Goal: Information Seeking & Learning: Check status

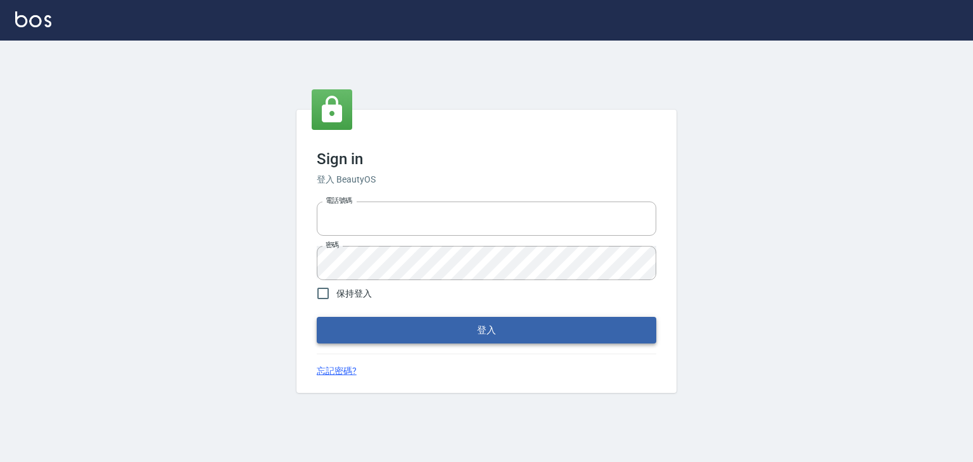
type input "0952331713"
click at [468, 322] on button "登入" at bounding box center [487, 330] width 340 height 27
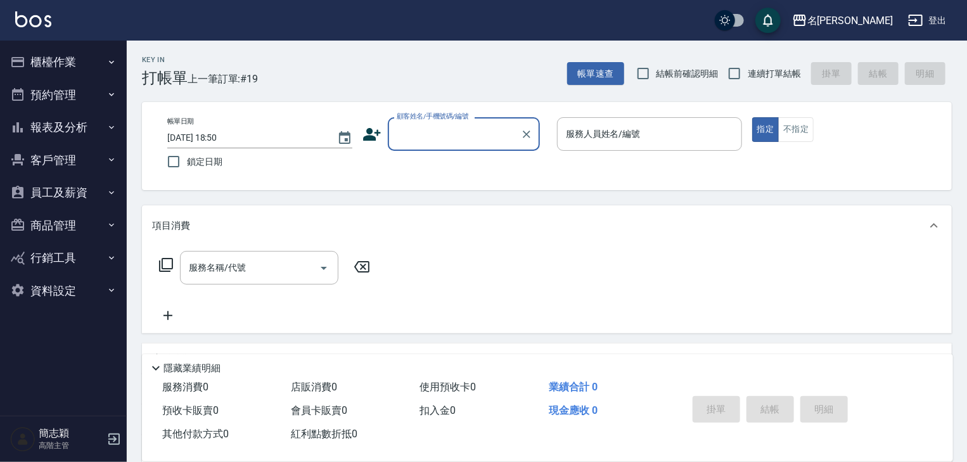
click at [110, 127] on icon "button" at bounding box center [111, 127] width 10 height 10
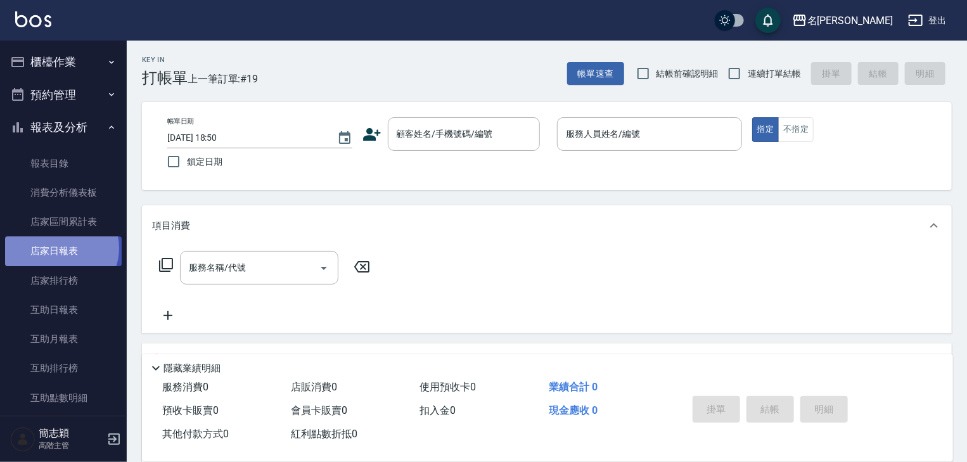
click at [60, 248] on link "店家日報表" at bounding box center [63, 250] width 117 height 29
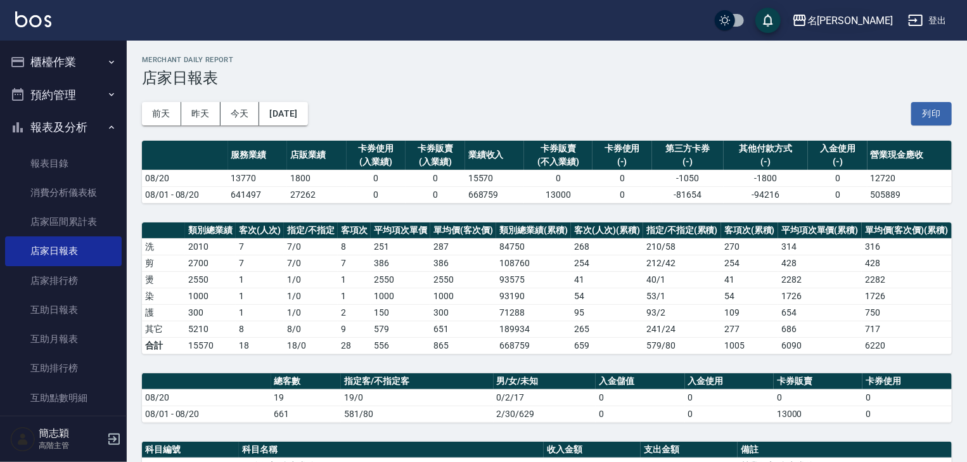
click at [806, 16] on icon "button" at bounding box center [799, 20] width 13 height 11
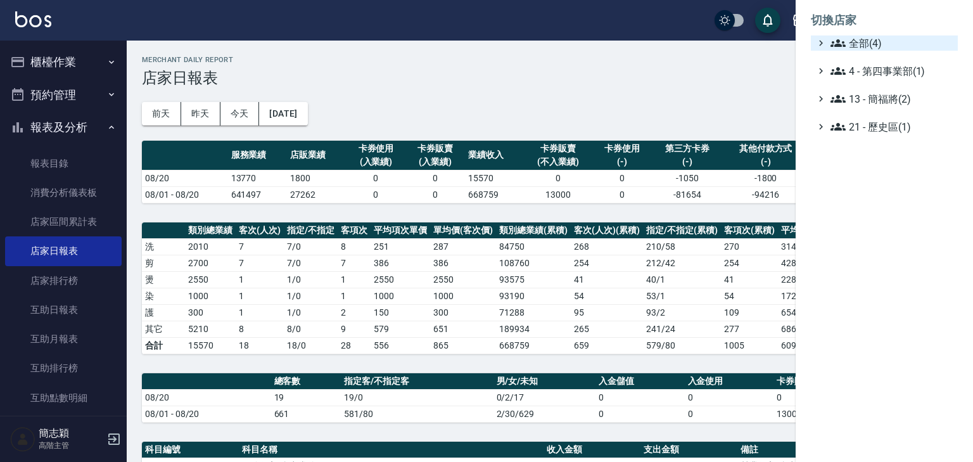
click at [838, 46] on icon at bounding box center [838, 43] width 15 height 8
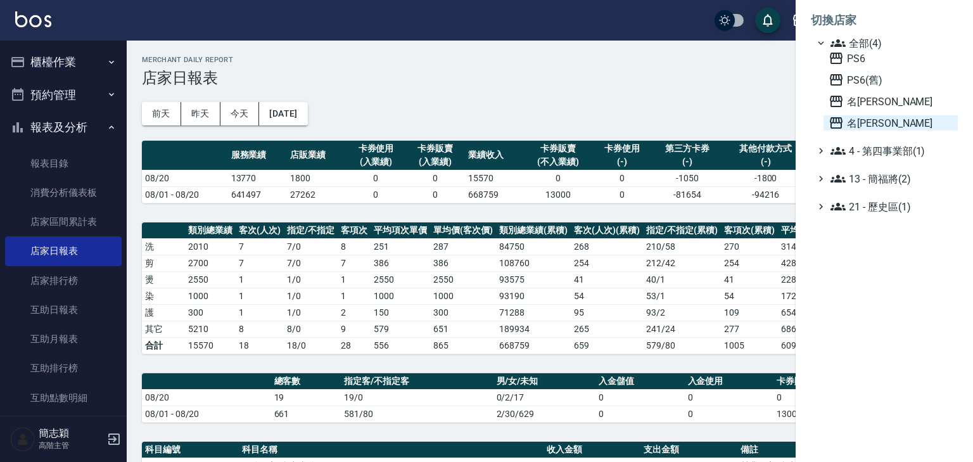
click at [832, 121] on icon at bounding box center [836, 122] width 15 height 15
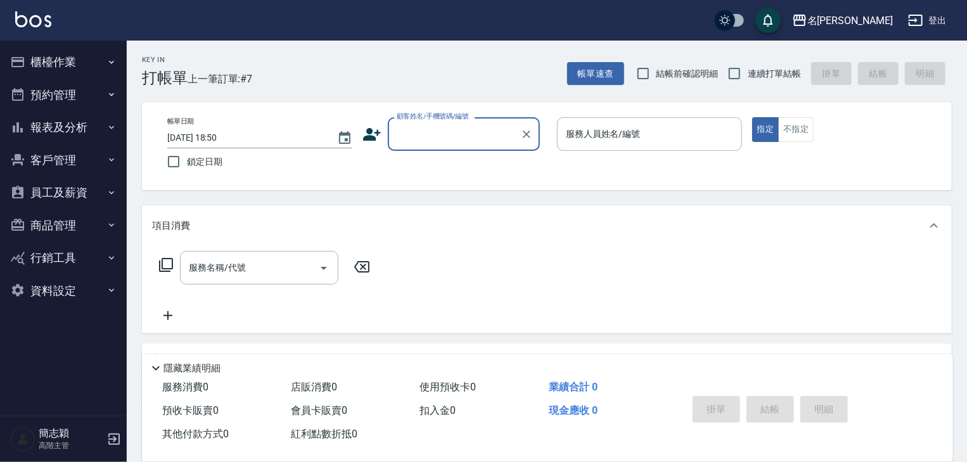
click at [110, 127] on icon "button" at bounding box center [111, 127] width 10 height 10
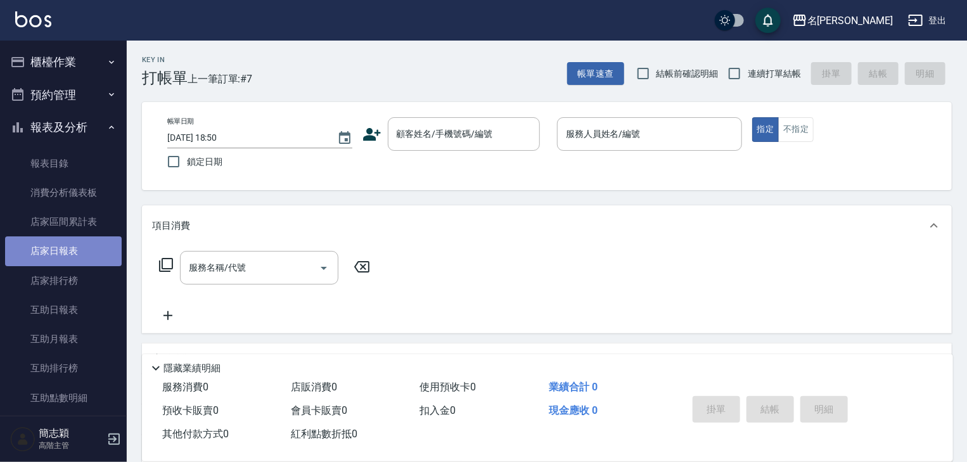
click at [73, 253] on link "店家日報表" at bounding box center [63, 250] width 117 height 29
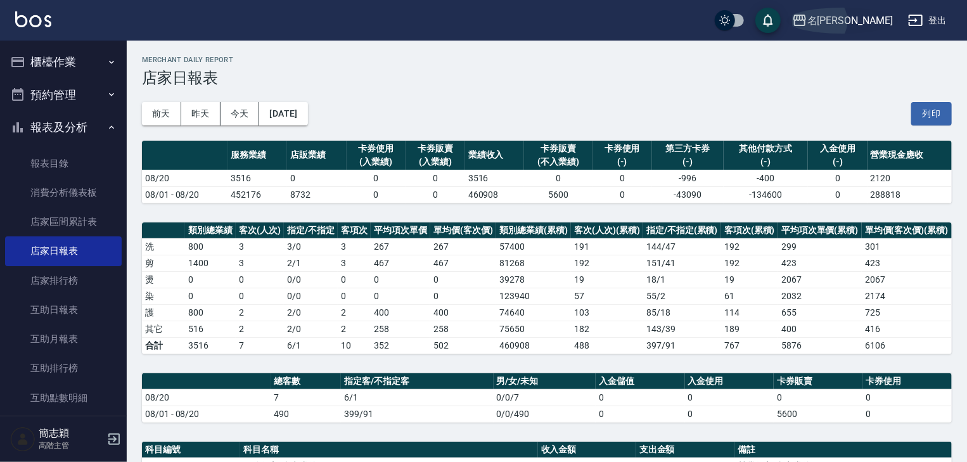
click at [807, 18] on icon "button" at bounding box center [799, 20] width 15 height 15
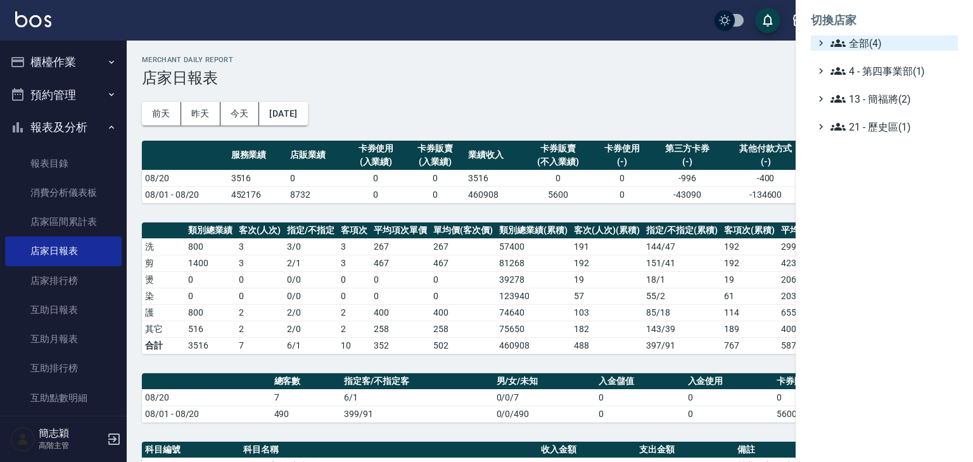
click at [838, 38] on icon at bounding box center [838, 42] width 15 height 15
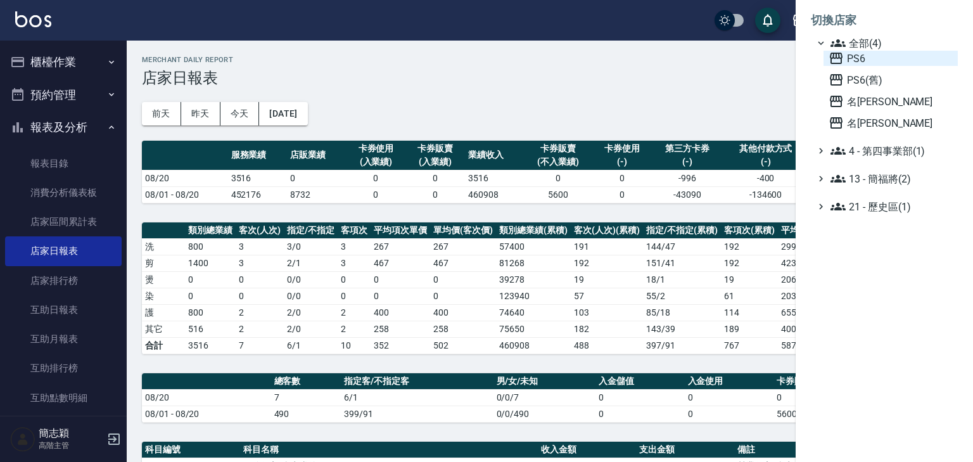
click at [839, 60] on icon at bounding box center [836, 58] width 15 height 15
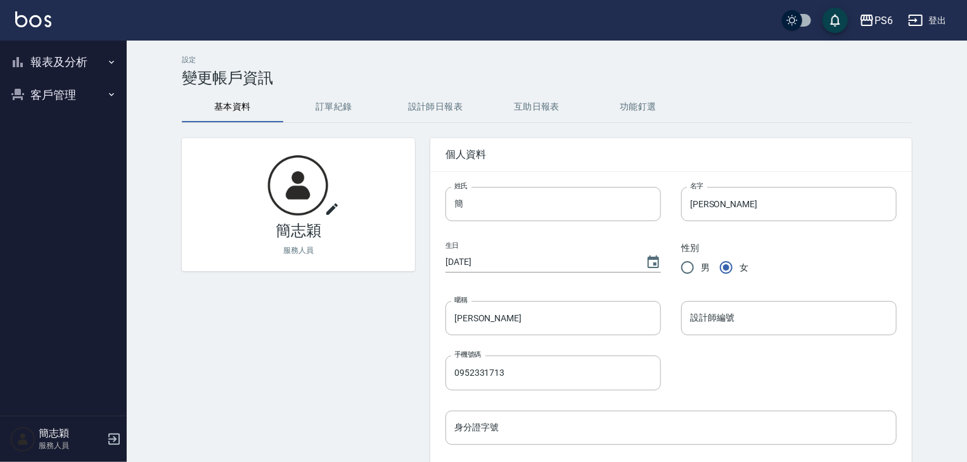
click at [113, 62] on icon "button" at bounding box center [111, 62] width 10 height 10
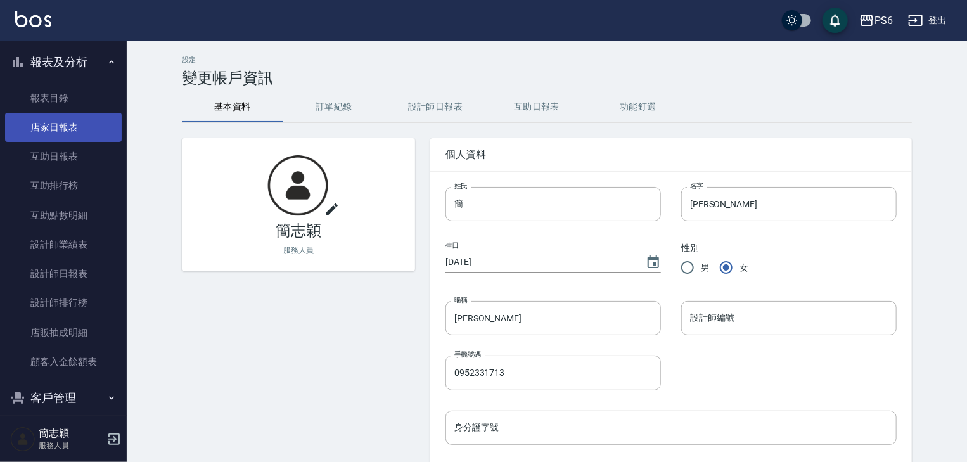
click at [76, 127] on link "店家日報表" at bounding box center [63, 127] width 117 height 29
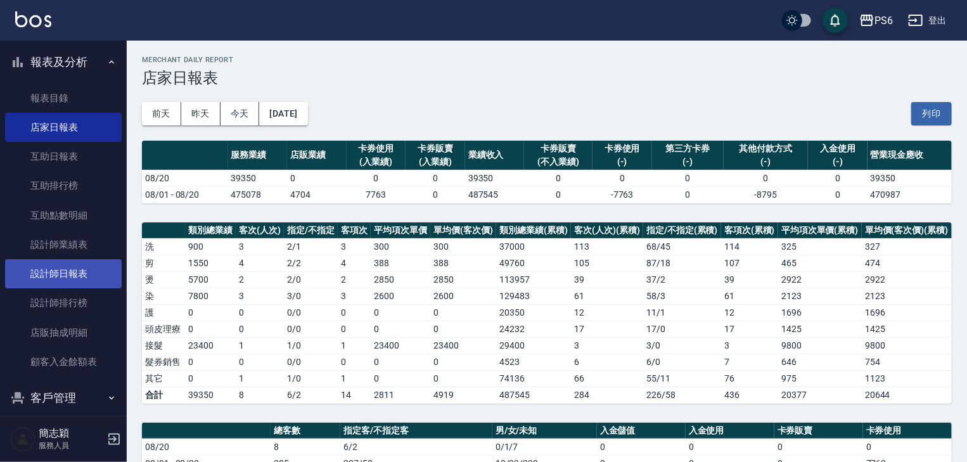
click at [80, 274] on link "設計師日報表" at bounding box center [63, 273] width 117 height 29
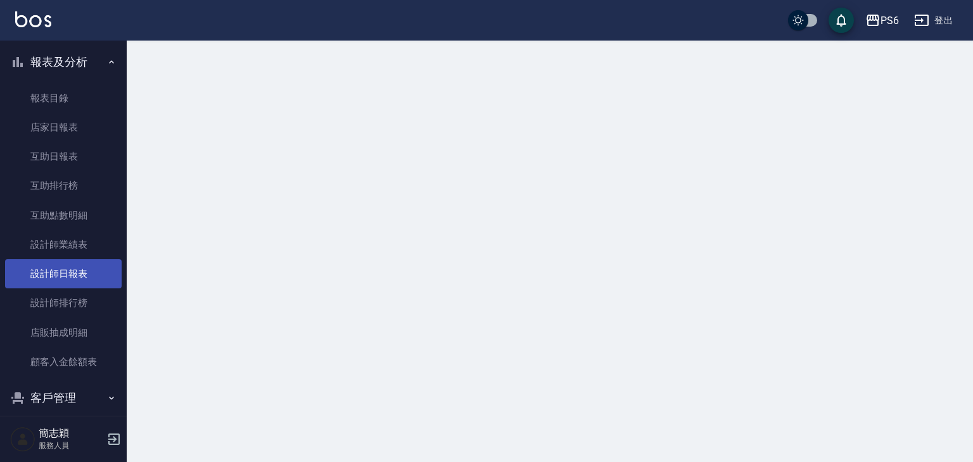
click at [80, 274] on link "設計師日報表" at bounding box center [63, 273] width 117 height 29
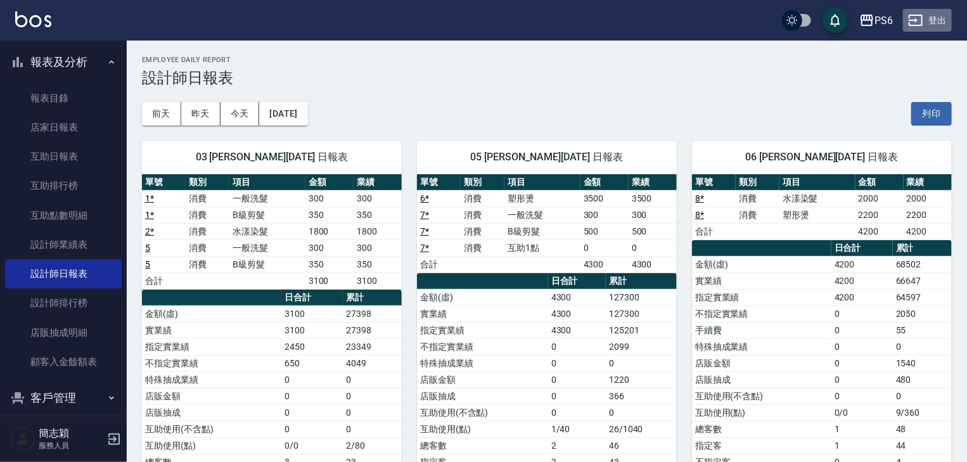
click at [933, 18] on button "登出" at bounding box center [927, 20] width 49 height 23
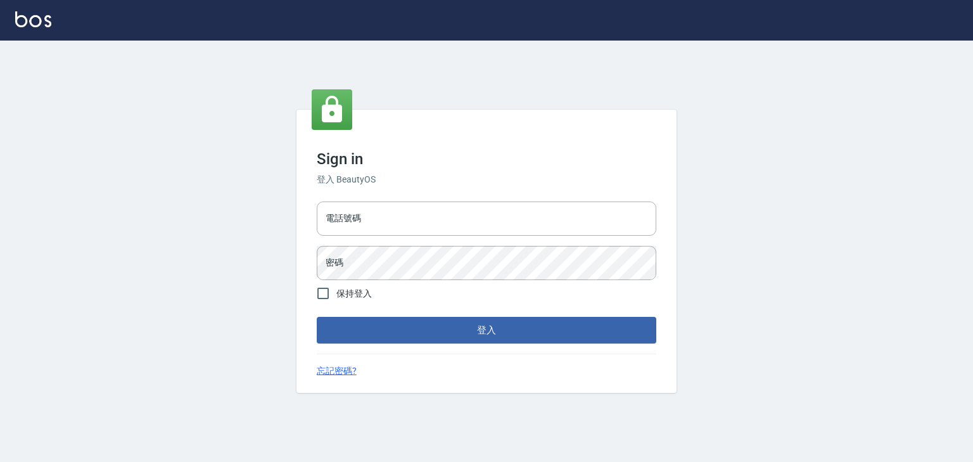
type input "0952331713"
